Goal: Task Accomplishment & Management: Use online tool/utility

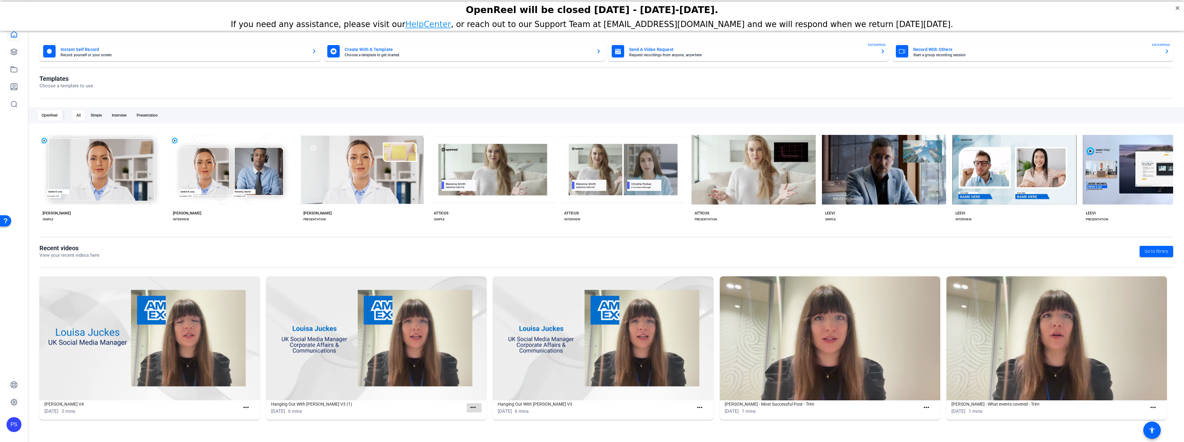
click at [476, 407] on mat-icon "more_horiz" at bounding box center [473, 407] width 8 height 8
click at [484, 416] on span "View" at bounding box center [486, 416] width 25 height 7
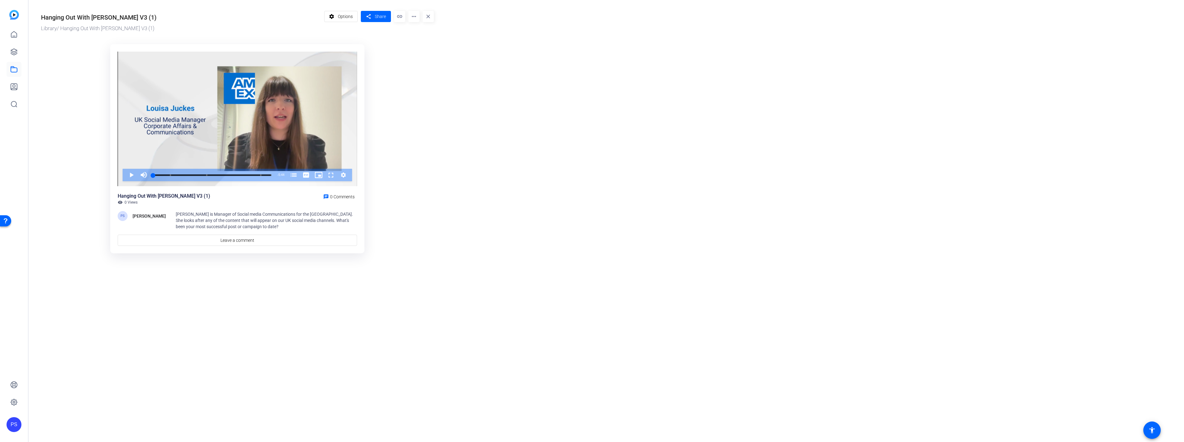
click at [414, 18] on mat-icon "more_horiz" at bounding box center [413, 16] width 11 height 11
click at [632, 157] on div at bounding box center [592, 221] width 1184 height 442
click at [411, 16] on mat-icon "more_horiz" at bounding box center [413, 16] width 11 height 11
click at [477, 220] on div at bounding box center [592, 221] width 1184 height 442
click at [340, 18] on span "Options" at bounding box center [345, 17] width 15 height 12
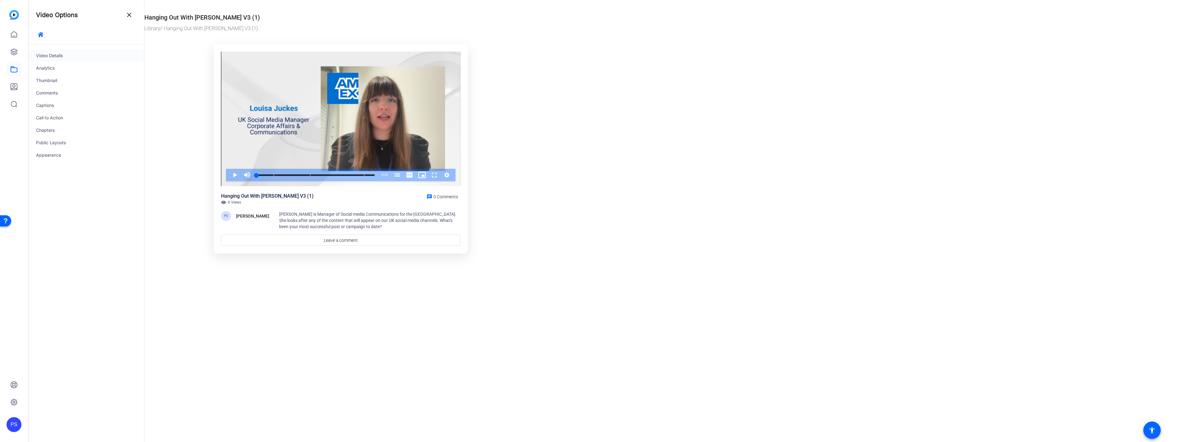
click at [48, 56] on div "Video Details" at bounding box center [87, 55] width 116 height 12
click at [128, 15] on mat-icon "close" at bounding box center [128, 14] width 7 height 7
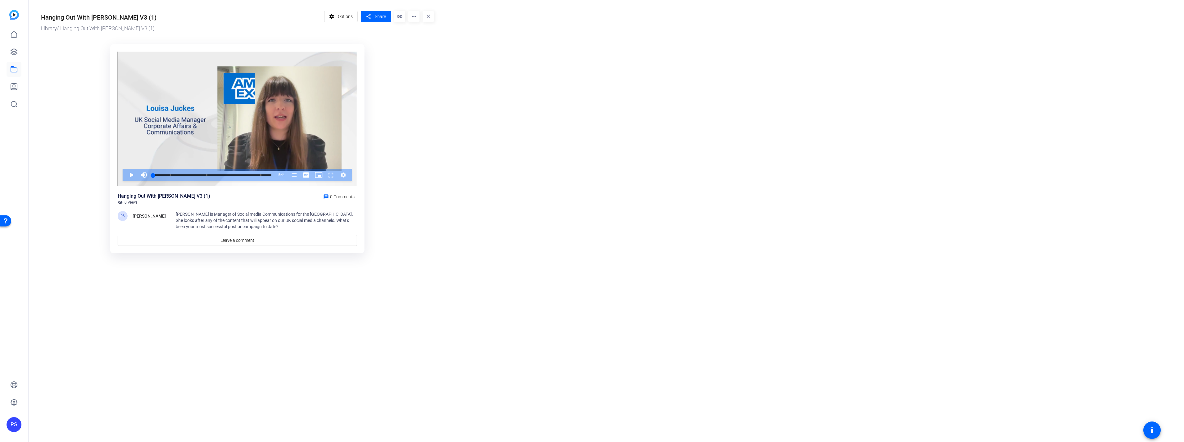
click at [415, 15] on mat-icon "more_horiz" at bounding box center [413, 16] width 11 height 11
drag, startPoint x: 20, startPoint y: 45, endPoint x: 28, endPoint y: 39, distance: 9.8
click at [29, 39] on div at bounding box center [592, 221] width 1184 height 442
click at [15, 11] on img at bounding box center [14, 15] width 10 height 10
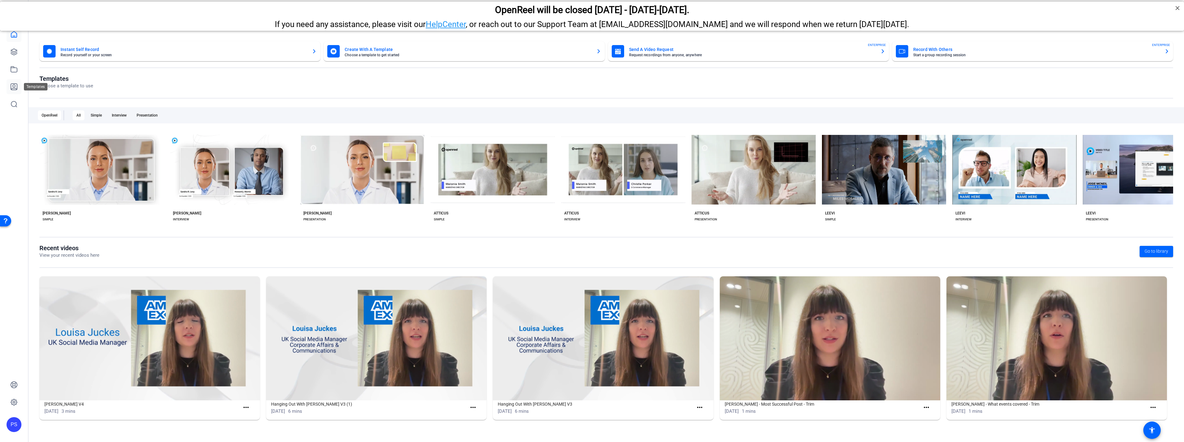
click at [13, 87] on icon at bounding box center [13, 86] width 7 height 7
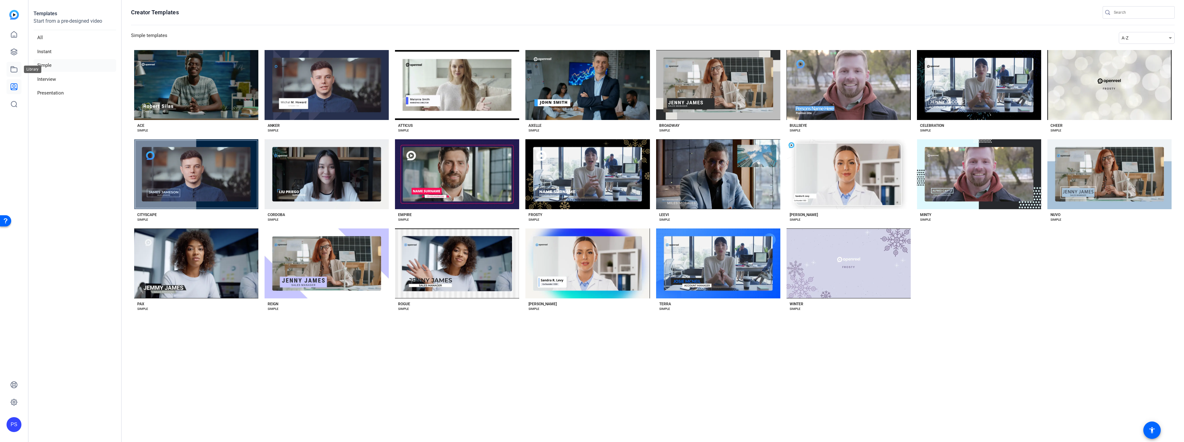
click at [13, 70] on icon at bounding box center [13, 69] width 7 height 7
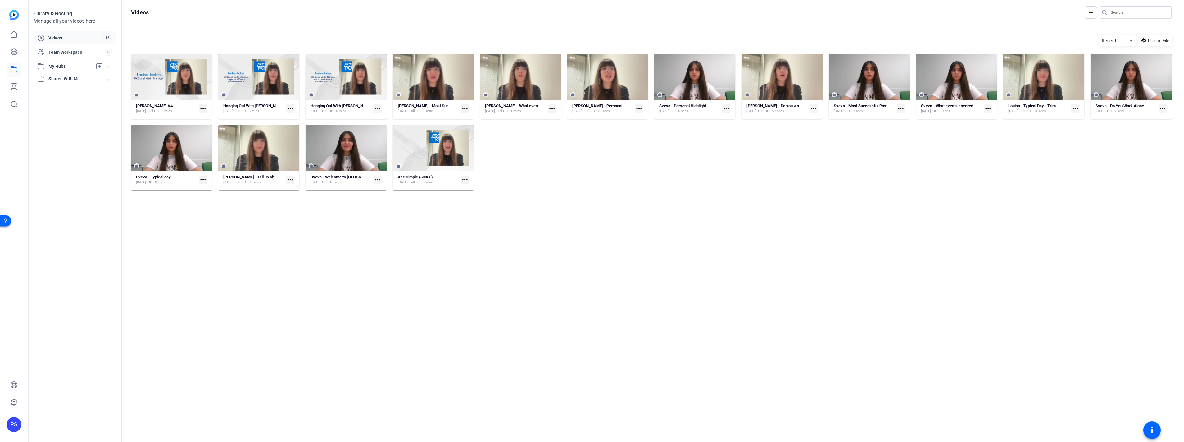
click at [288, 109] on mat-icon "more_horiz" at bounding box center [290, 108] width 8 height 8
drag, startPoint x: 275, startPoint y: 89, endPoint x: 274, endPoint y: 82, distance: 6.5
click at [274, 82] on div at bounding box center [592, 221] width 1184 height 442
click at [278, 82] on div at bounding box center [258, 77] width 81 height 14
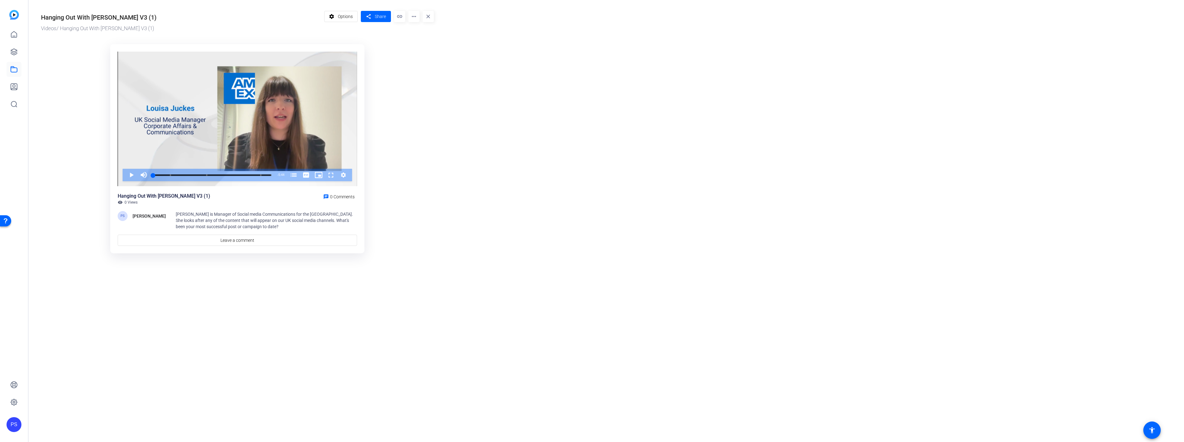
click at [417, 19] on mat-icon "more_horiz" at bounding box center [413, 16] width 11 height 11
click at [460, 176] on div at bounding box center [592, 221] width 1184 height 442
click at [413, 16] on mat-icon "more_horiz" at bounding box center [413, 16] width 11 height 11
click at [416, 16] on mat-icon "more_horiz" at bounding box center [413, 16] width 11 height 11
click at [377, 39] on div at bounding box center [592, 221] width 1184 height 442
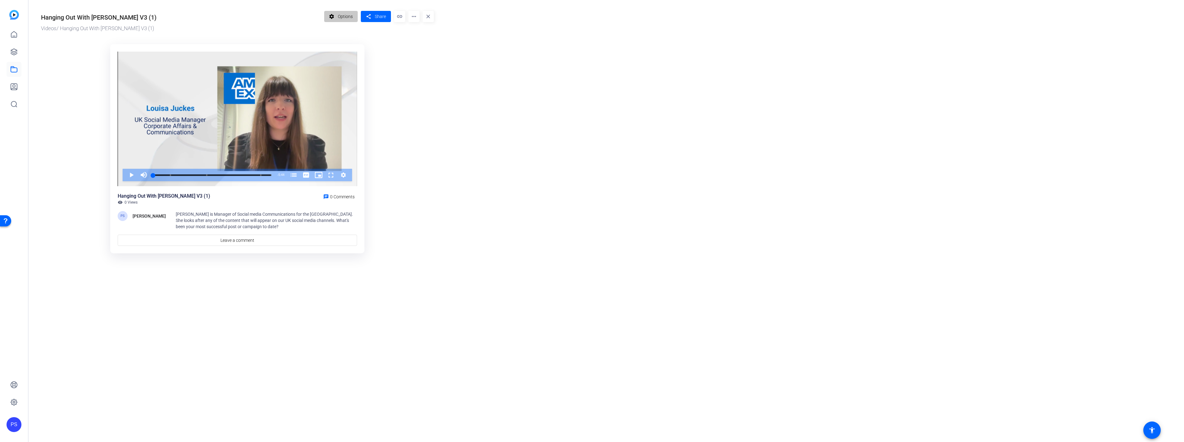
click at [345, 18] on span "Options" at bounding box center [345, 17] width 15 height 12
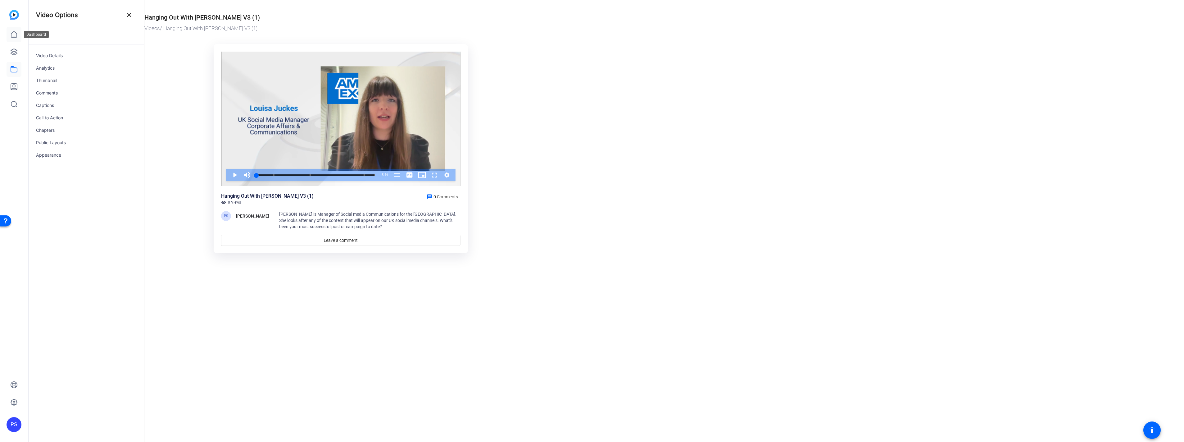
click at [11, 36] on icon at bounding box center [13, 34] width 7 height 7
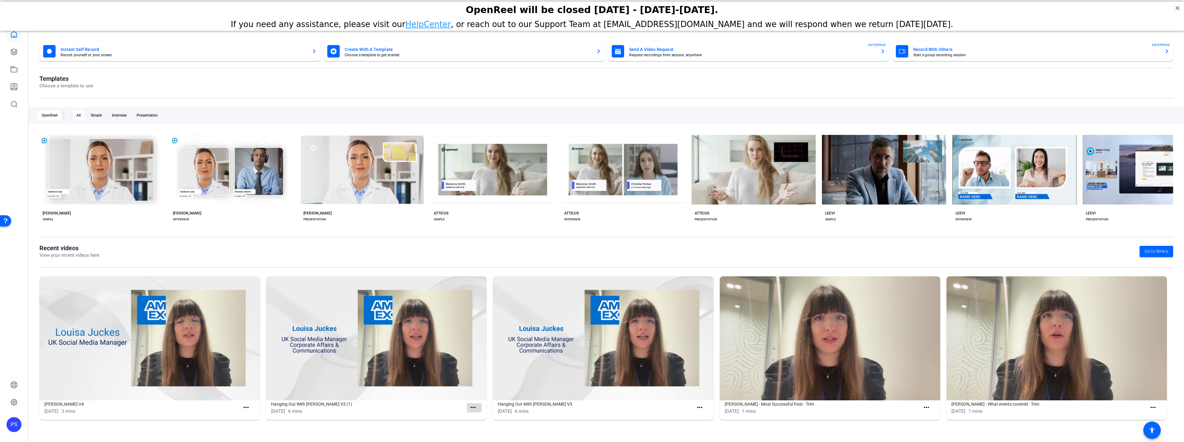
click at [474, 406] on mat-icon "more_horiz" at bounding box center [473, 407] width 8 height 8
click at [476, 416] on span "View" at bounding box center [486, 416] width 25 height 7
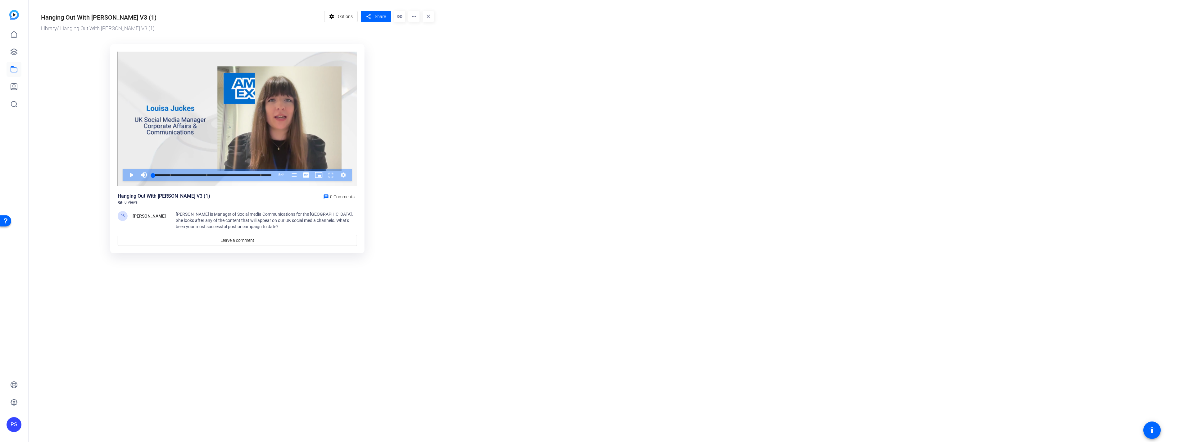
click at [415, 19] on mat-icon "more_horiz" at bounding box center [413, 16] width 11 height 11
click at [548, 225] on div at bounding box center [592, 221] width 1184 height 442
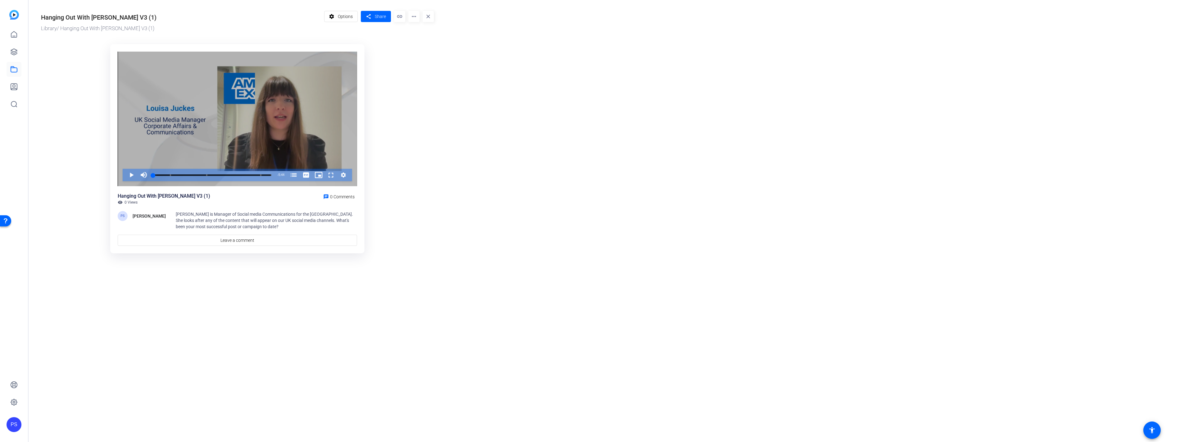
click at [507, 77] on or-hosting-video-details "Hanging Out With Louise Juckes V3 (1) Library / Hanging Out With Louise Juckes …" at bounding box center [605, 131] width 1153 height 262
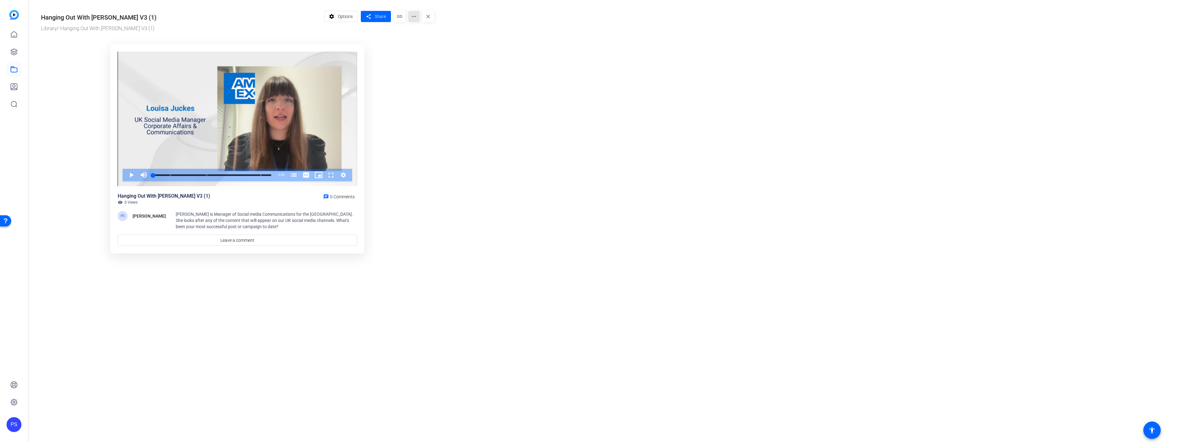
click at [412, 18] on mat-icon "more_horiz" at bounding box center [413, 16] width 11 height 11
click at [413, 16] on div at bounding box center [592, 221] width 1184 height 442
click at [11, 17] on img at bounding box center [14, 15] width 10 height 10
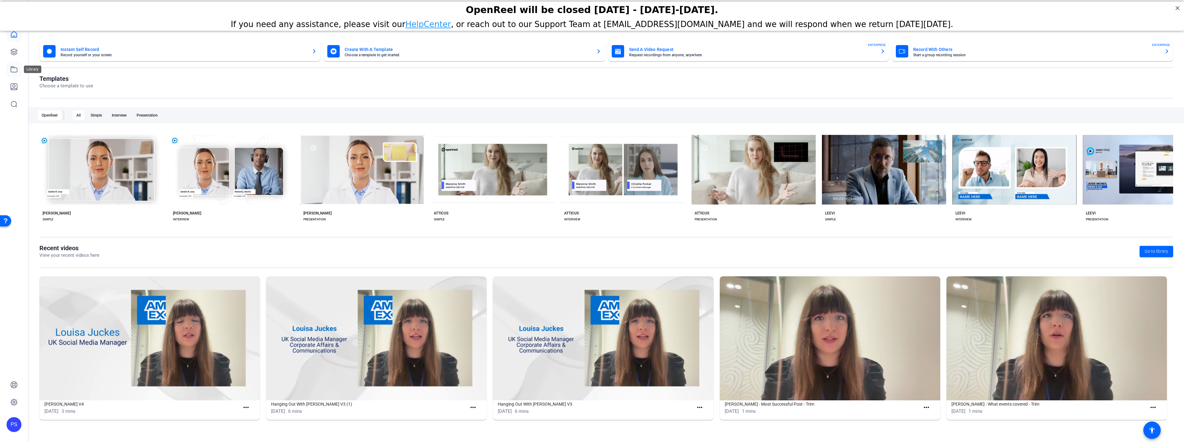
click at [15, 69] on icon at bounding box center [13, 69] width 7 height 7
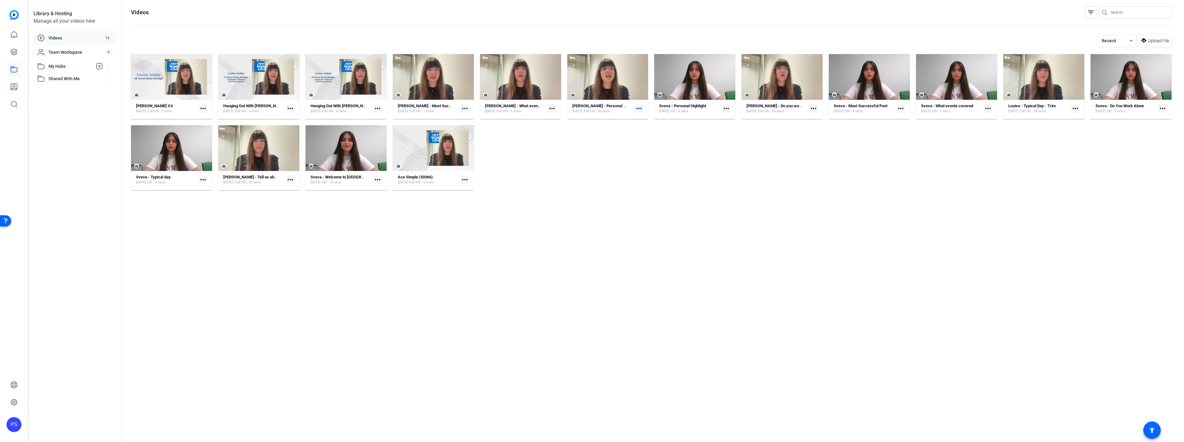
click at [203, 107] on mat-icon "more_horiz" at bounding box center [203, 108] width 8 height 8
click at [289, 110] on div at bounding box center [592, 221] width 1184 height 442
click at [292, 109] on mat-icon "more_horiz" at bounding box center [290, 108] width 8 height 8
click at [377, 110] on div at bounding box center [592, 221] width 1184 height 442
click at [379, 109] on mat-icon "more_horiz" at bounding box center [378, 108] width 8 height 8
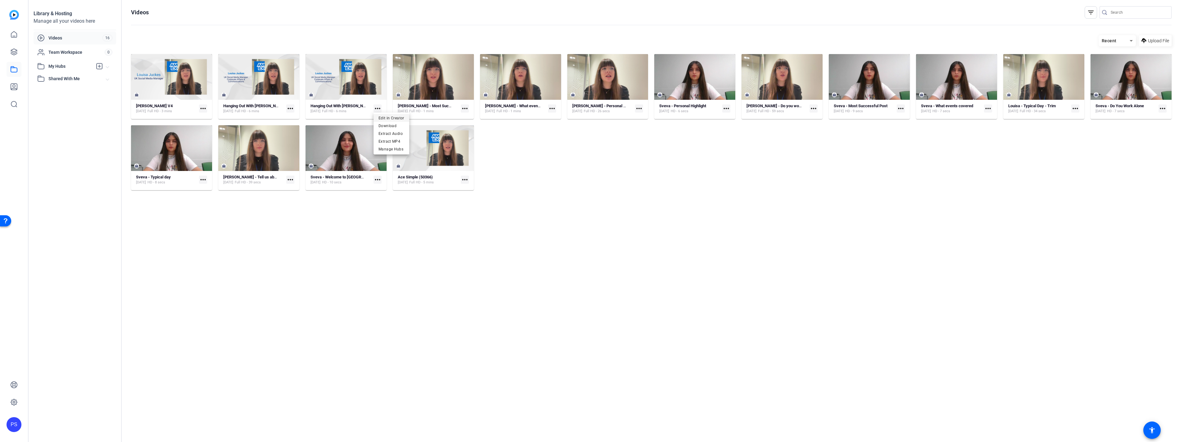
click at [382, 119] on span "Edit in Creator" at bounding box center [392, 117] width 26 height 7
click at [162, 84] on div at bounding box center [171, 77] width 81 height 46
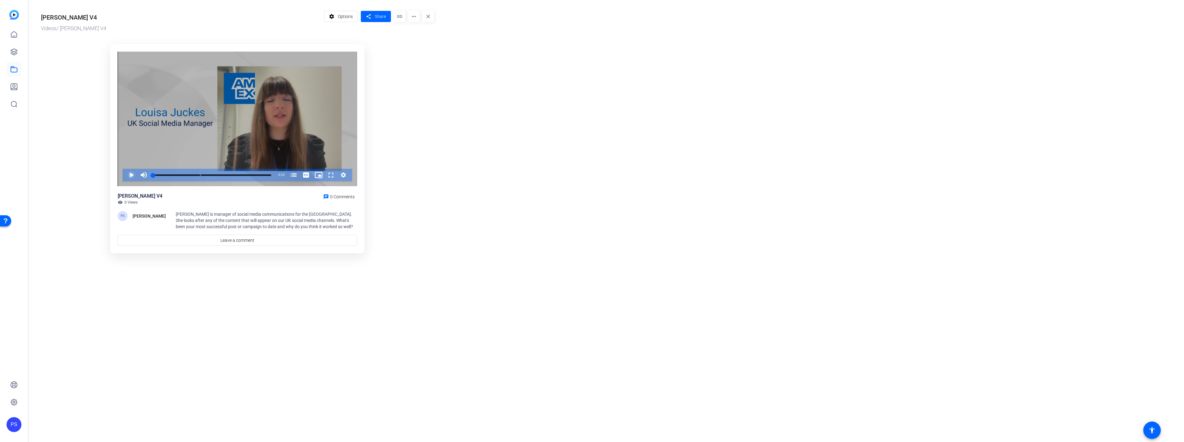
click at [125, 176] on span "Video Player" at bounding box center [125, 175] width 0 height 12
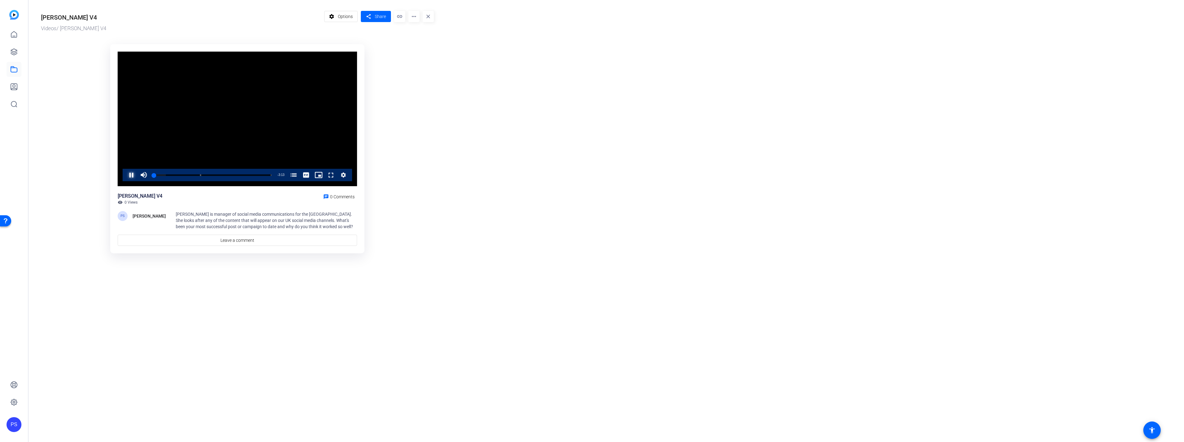
click at [125, 175] on span "Video Player" at bounding box center [125, 175] width 0 height 12
click at [411, 16] on mat-icon "more_horiz" at bounding box center [413, 16] width 11 height 11
click at [439, 34] on button "Edit in Creator" at bounding box center [426, 35] width 36 height 8
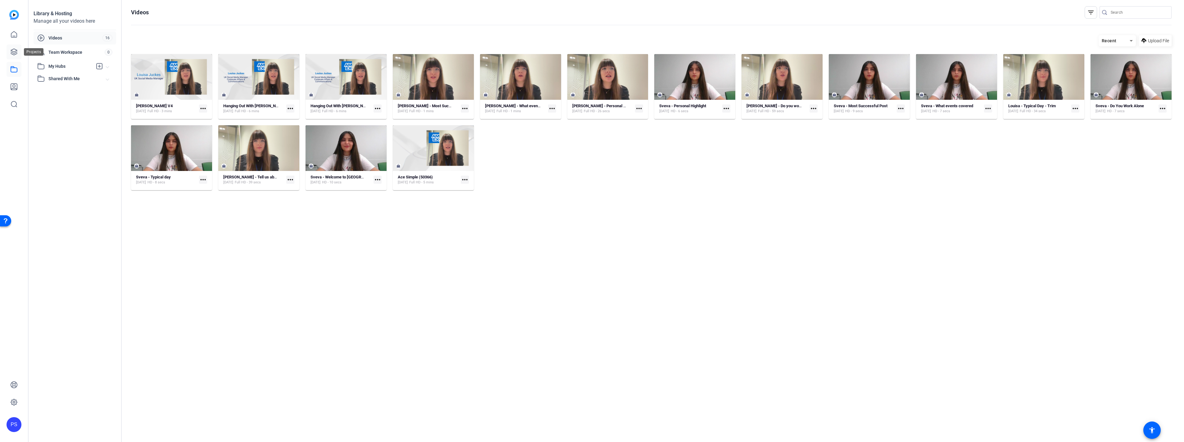
click at [15, 49] on icon at bounding box center [14, 52] width 6 height 6
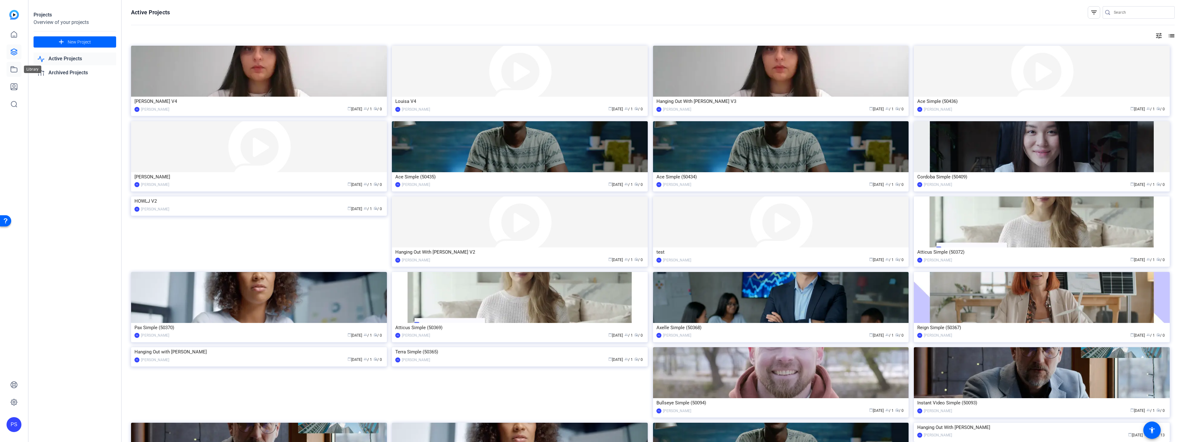
click at [14, 67] on icon at bounding box center [14, 69] width 6 height 6
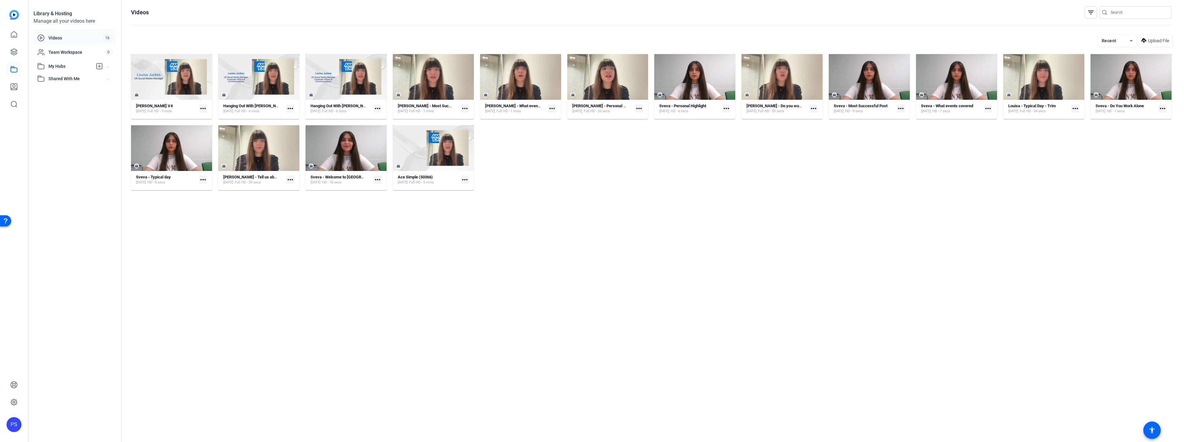
click at [292, 180] on mat-icon "more_horiz" at bounding box center [290, 179] width 8 height 8
click at [39, 117] on div at bounding box center [592, 221] width 1184 height 442
click at [47, 80] on div "Shared With Me" at bounding box center [71, 78] width 69 height 7
drag, startPoint x: 64, startPoint y: 38, endPoint x: 66, endPoint y: 35, distance: 3.2
click at [66, 35] on span "Videos" at bounding box center [75, 38] width 54 height 6
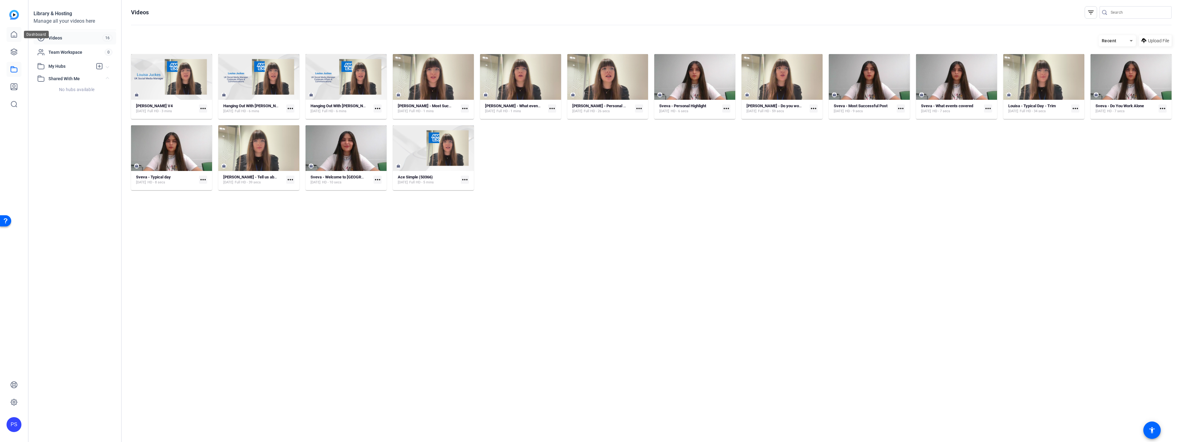
drag, startPoint x: 16, startPoint y: 33, endPoint x: 12, endPoint y: 30, distance: 4.5
click at [12, 30] on link at bounding box center [14, 34] width 15 height 15
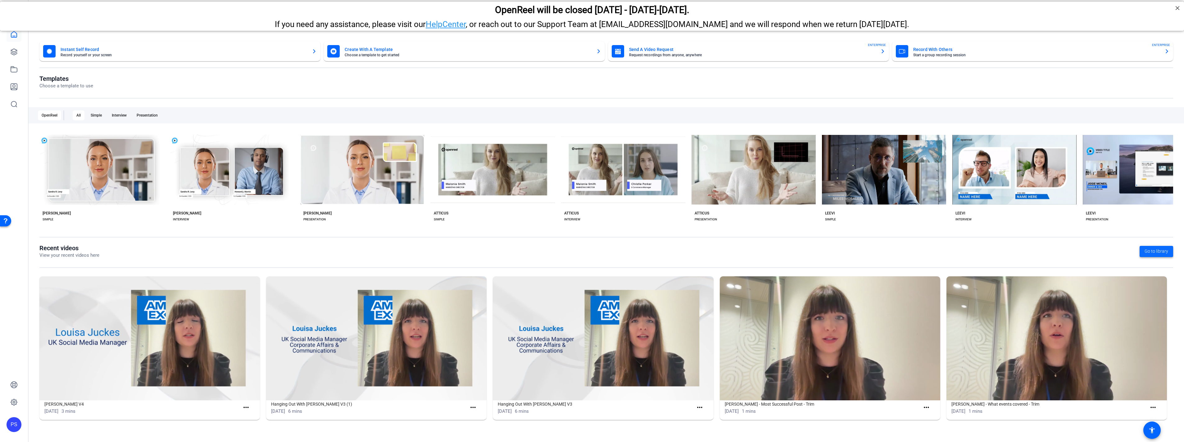
drag, startPoint x: 1165, startPoint y: 255, endPoint x: 1167, endPoint y: 251, distance: 4.9
click at [1167, 251] on span "Go to library" at bounding box center [1157, 251] width 24 height 7
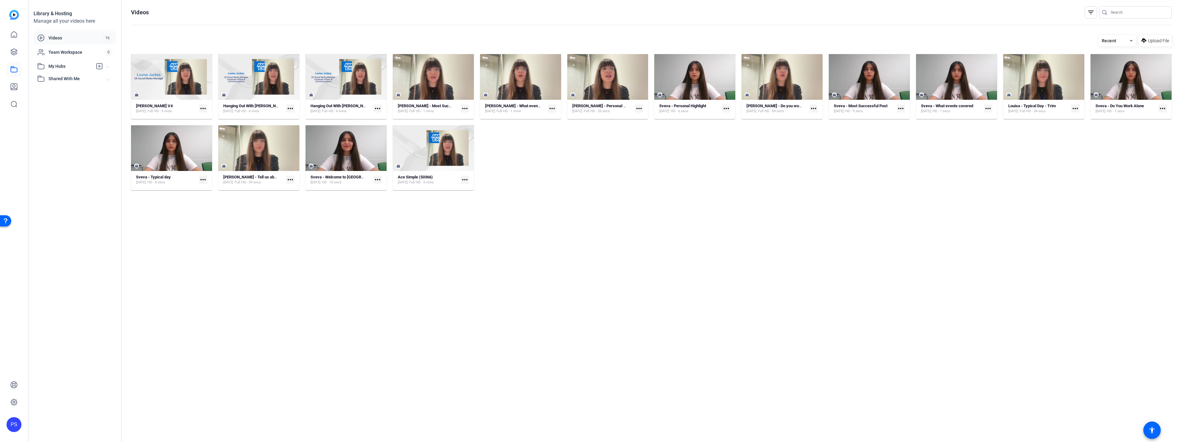
click at [14, 20] on div at bounding box center [14, 61] width 15 height 102
click at [15, 16] on img at bounding box center [14, 15] width 10 height 10
